Goal: Navigation & Orientation: Go to known website

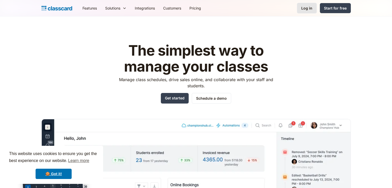
click at [306, 10] on div "Log in" at bounding box center [306, 7] width 11 height 5
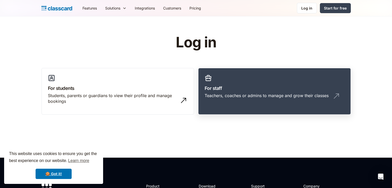
click at [219, 92] on link "For staff Teachers, coaches or admins to manage and grow their classes" at bounding box center [274, 91] width 153 height 47
